Goal: Find specific page/section: Find specific page/section

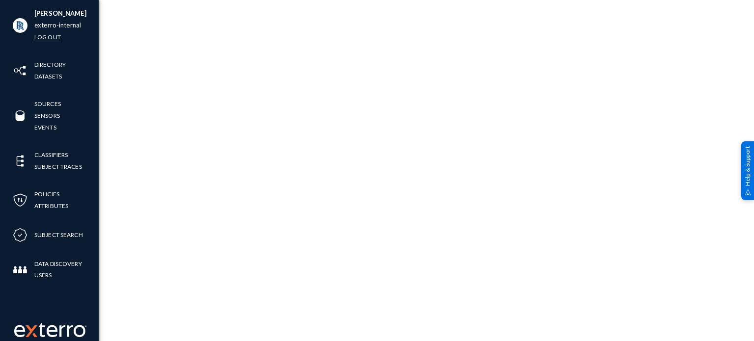
click at [43, 42] on link "Log out" at bounding box center [47, 36] width 27 height 11
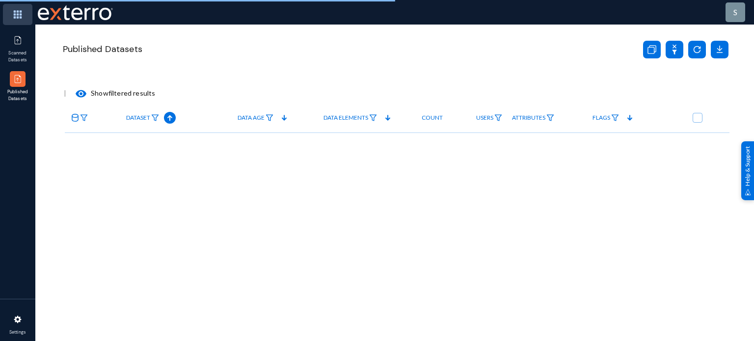
click at [20, 12] on img at bounding box center [17, 14] width 29 height 21
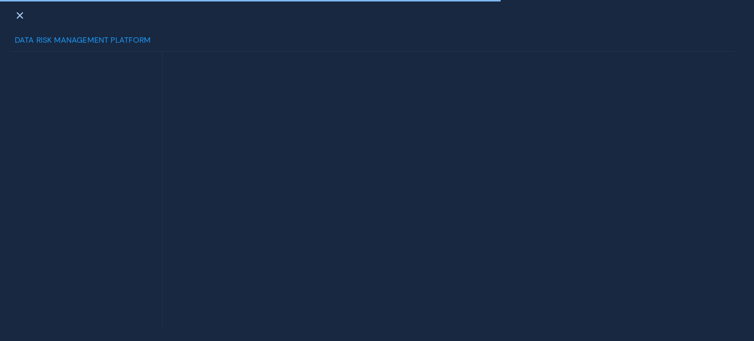
click at [20, 12] on span at bounding box center [19, 15] width 9 height 8
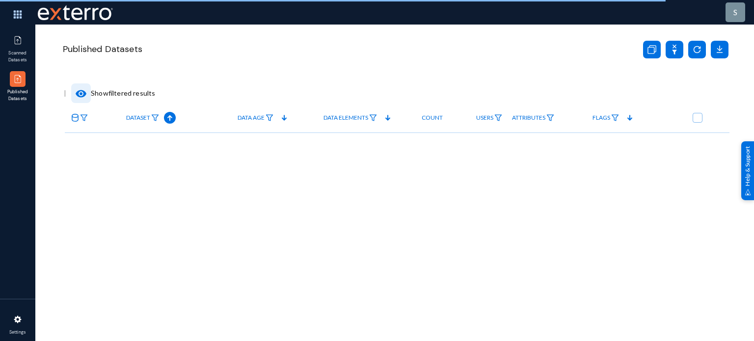
click at [77, 97] on mat-icon "visibility" at bounding box center [81, 94] width 12 height 12
click at [13, 320] on img at bounding box center [18, 320] width 10 height 10
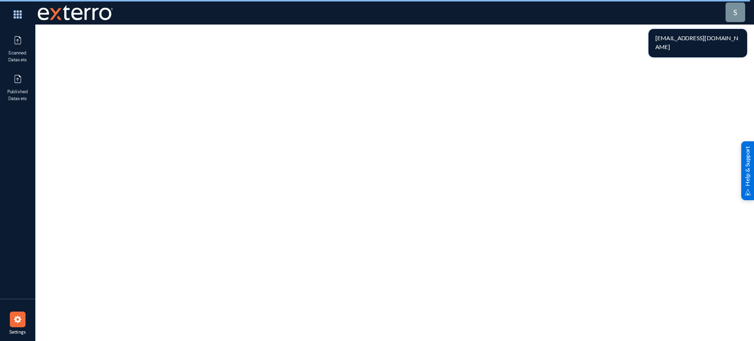
click at [740, 9] on div "s" at bounding box center [736, 12] width 20 height 20
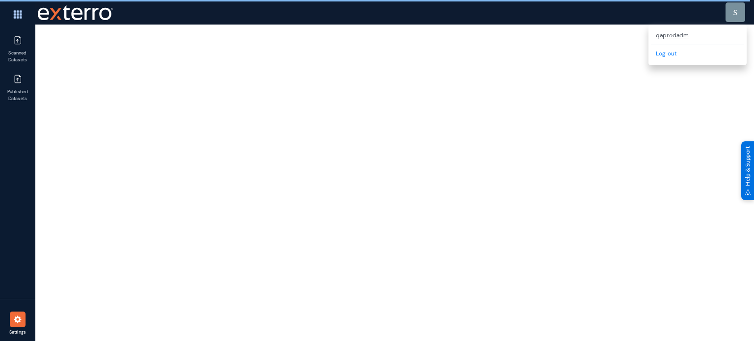
click at [588, 41] on div at bounding box center [394, 170] width 719 height 341
click at [465, 35] on div at bounding box center [394, 170] width 719 height 341
click at [335, 23] on div "s qaprodadm Log out" at bounding box center [412, 12] width 754 height 25
click at [23, 21] on img at bounding box center [17, 14] width 29 height 21
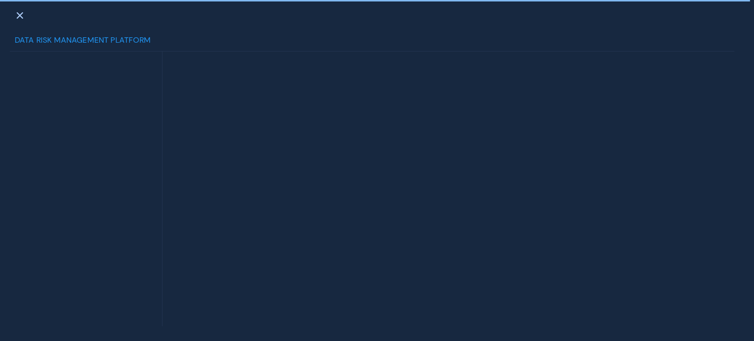
click at [23, 21] on div at bounding box center [19, 15] width 28 height 22
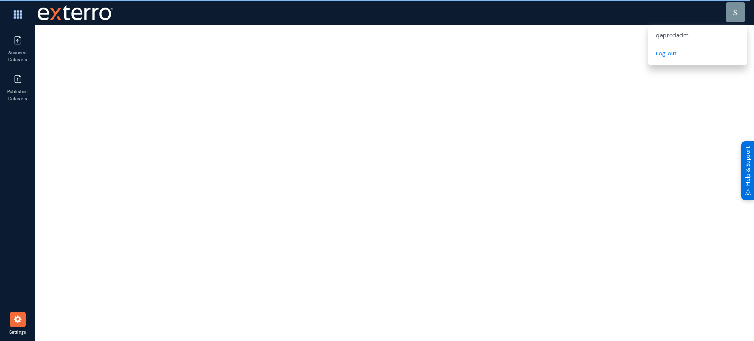
click at [269, 54] on div at bounding box center [394, 170] width 719 height 341
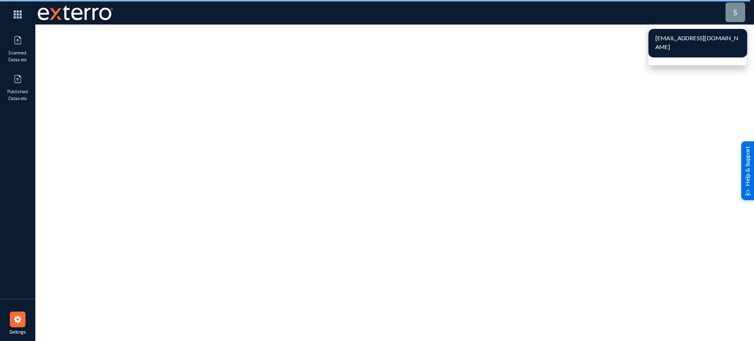
click at [736, 6] on div "s" at bounding box center [735, 12] width 4 height 12
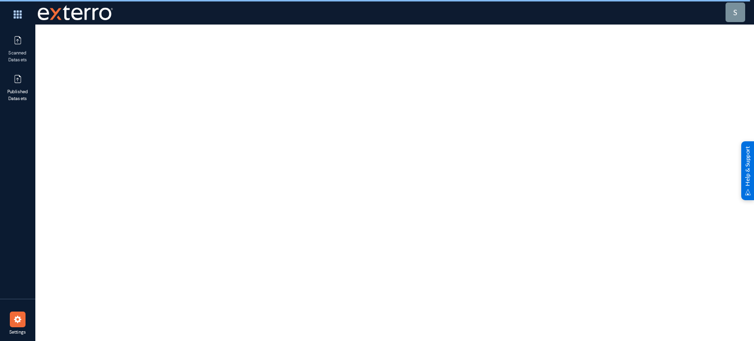
click at [19, 92] on span "Published Datasets" at bounding box center [18, 95] width 32 height 13
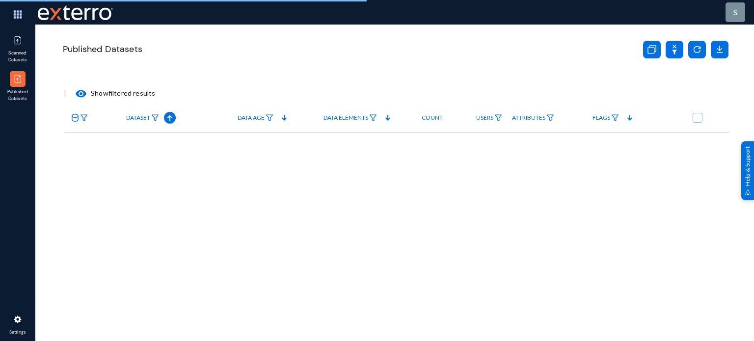
click at [19, 51] on span "Scanned Datasets" at bounding box center [18, 56] width 32 height 13
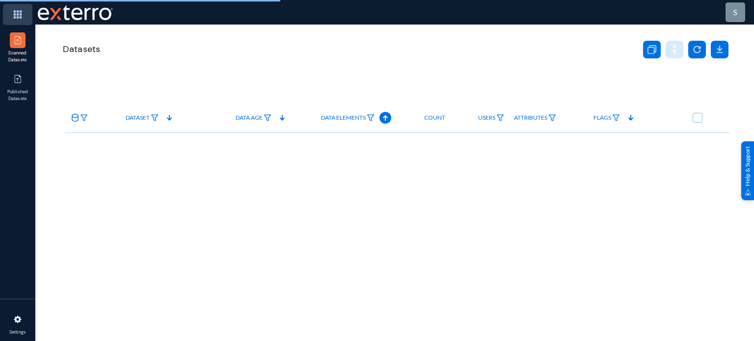
click at [12, 17] on img at bounding box center [17, 14] width 29 height 21
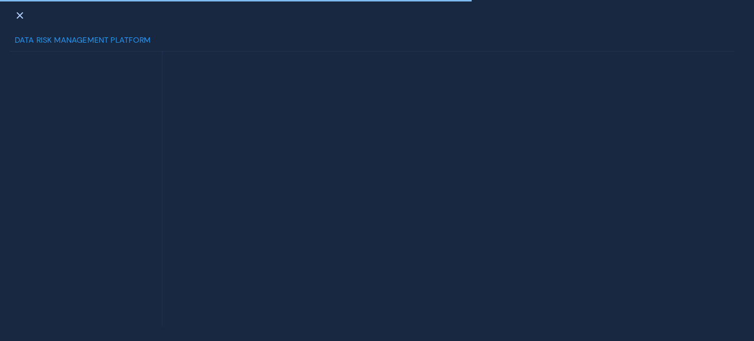
click at [12, 17] on div at bounding box center [19, 15] width 28 height 22
